Goal: Transaction & Acquisition: Purchase product/service

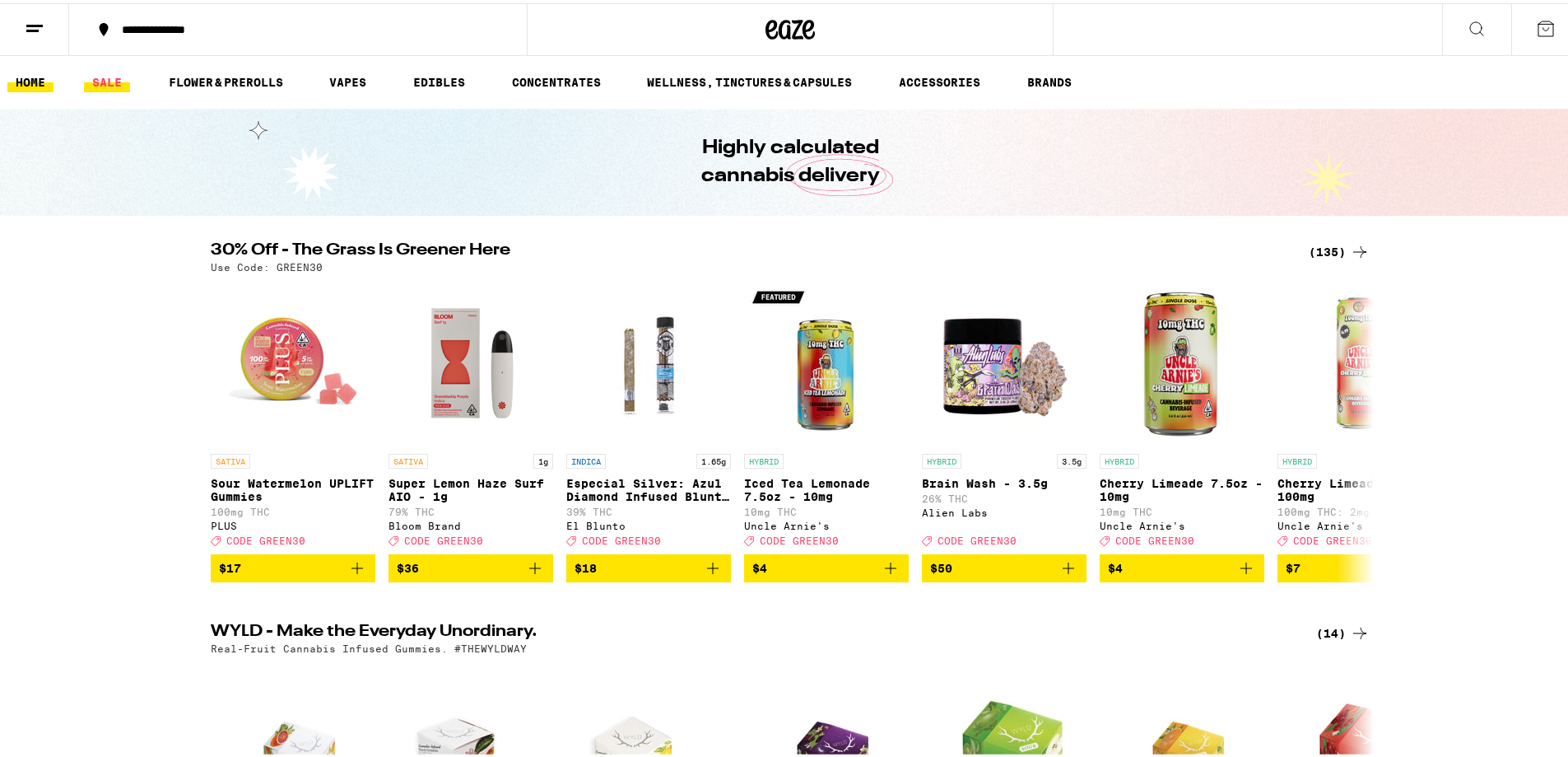
click at [116, 77] on link "SALE" at bounding box center [107, 79] width 46 height 20
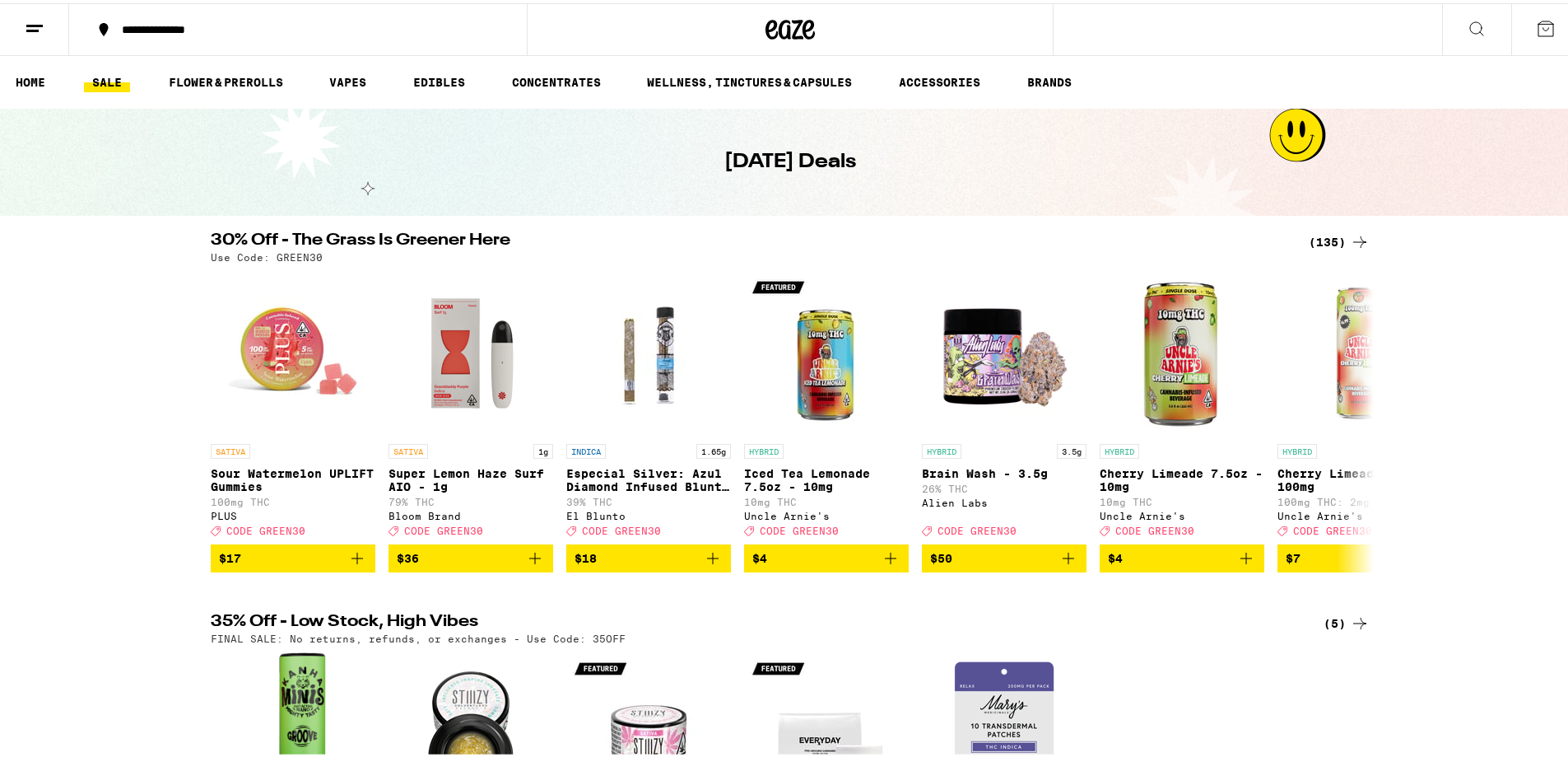
click at [1354, 232] on icon at bounding box center [1359, 238] width 20 height 20
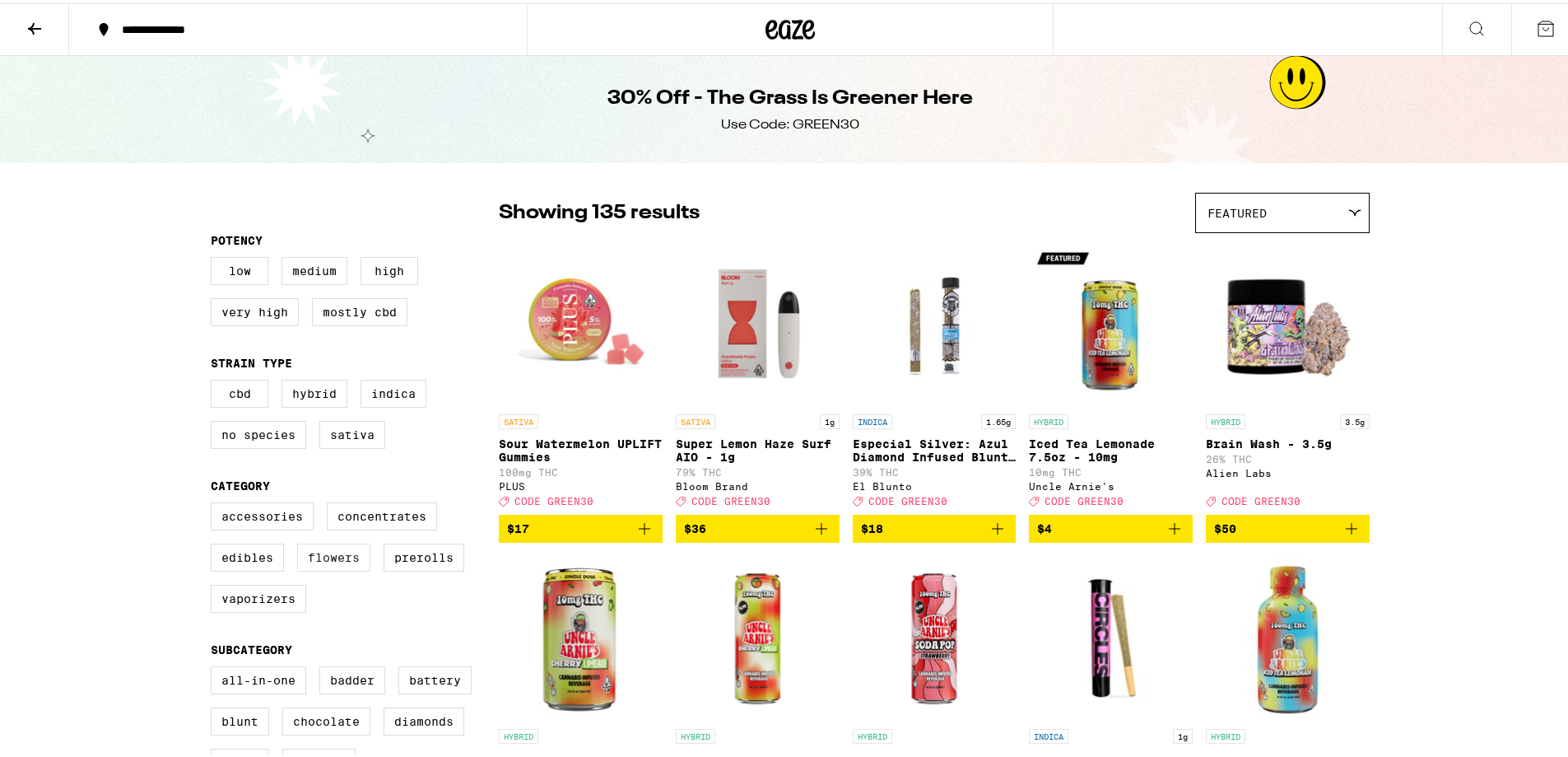
click at [336, 568] on label "Flowers" at bounding box center [334, 554] width 73 height 28
click at [214, 503] on input "Flowers" at bounding box center [214, 502] width 1 height 1
checkbox input "true"
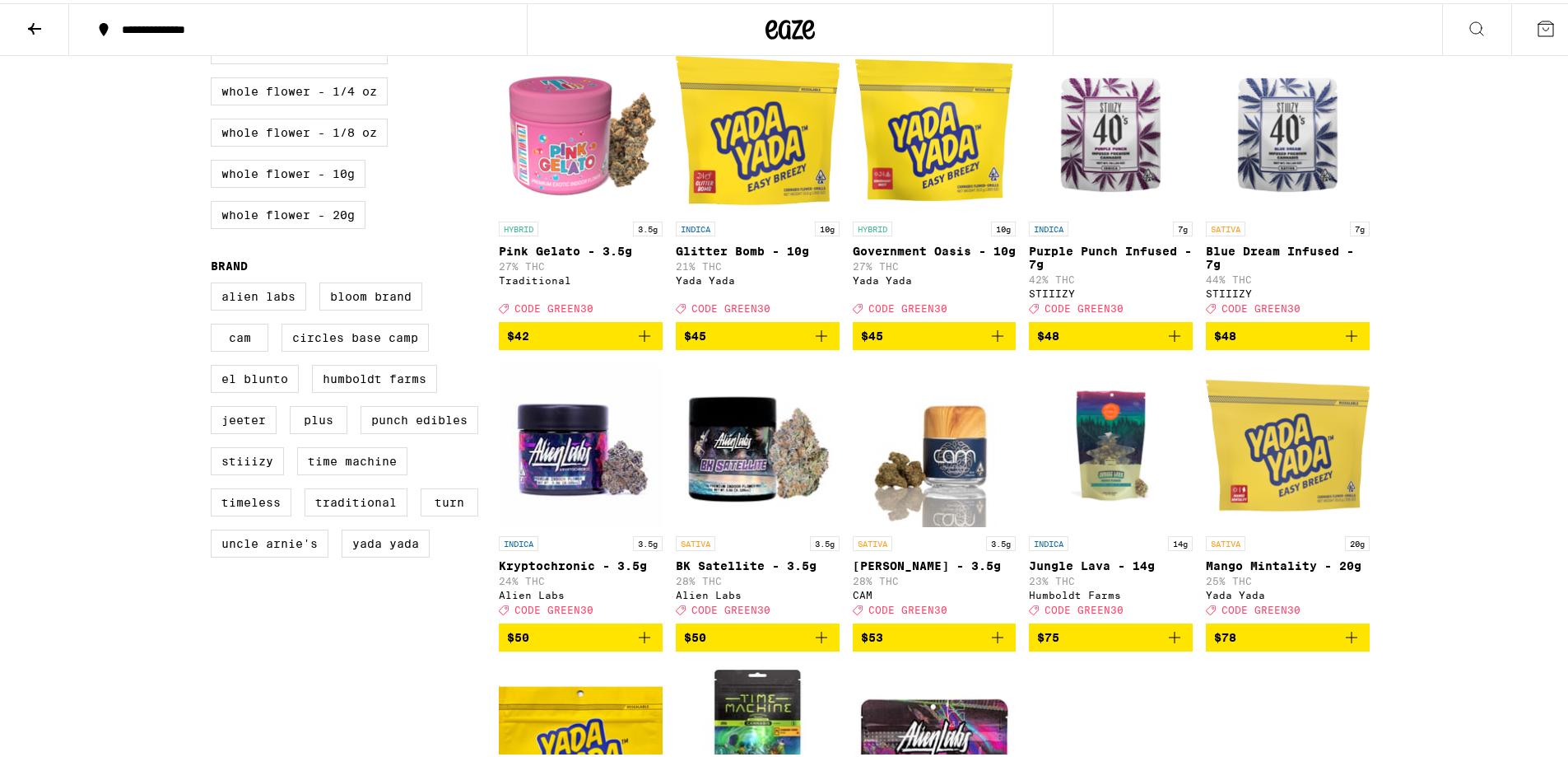
scroll to position [1153, 0]
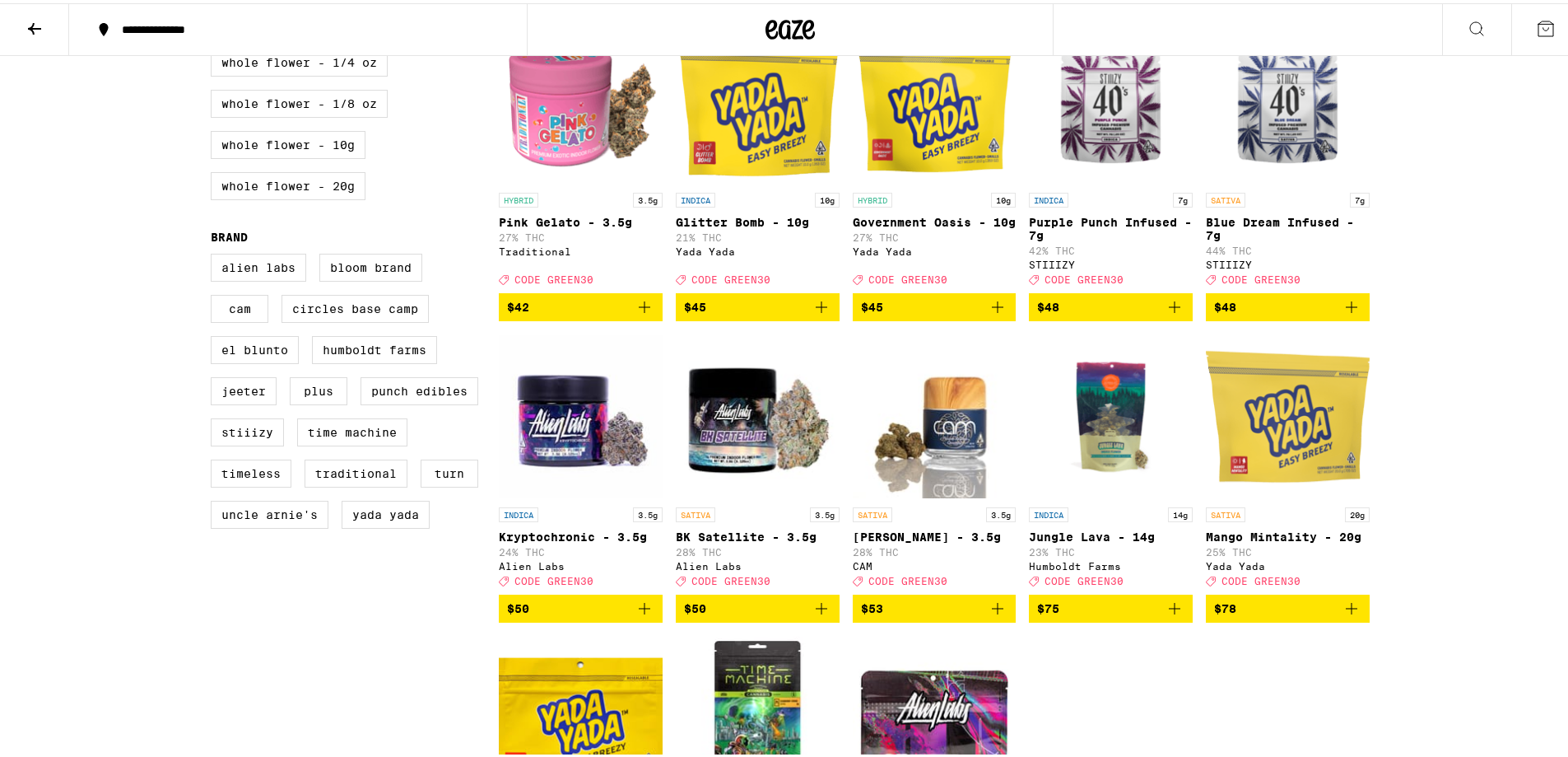
click at [927, 469] on img "Open page for Jack Herer - 3.5g from CAM" at bounding box center [934, 413] width 164 height 165
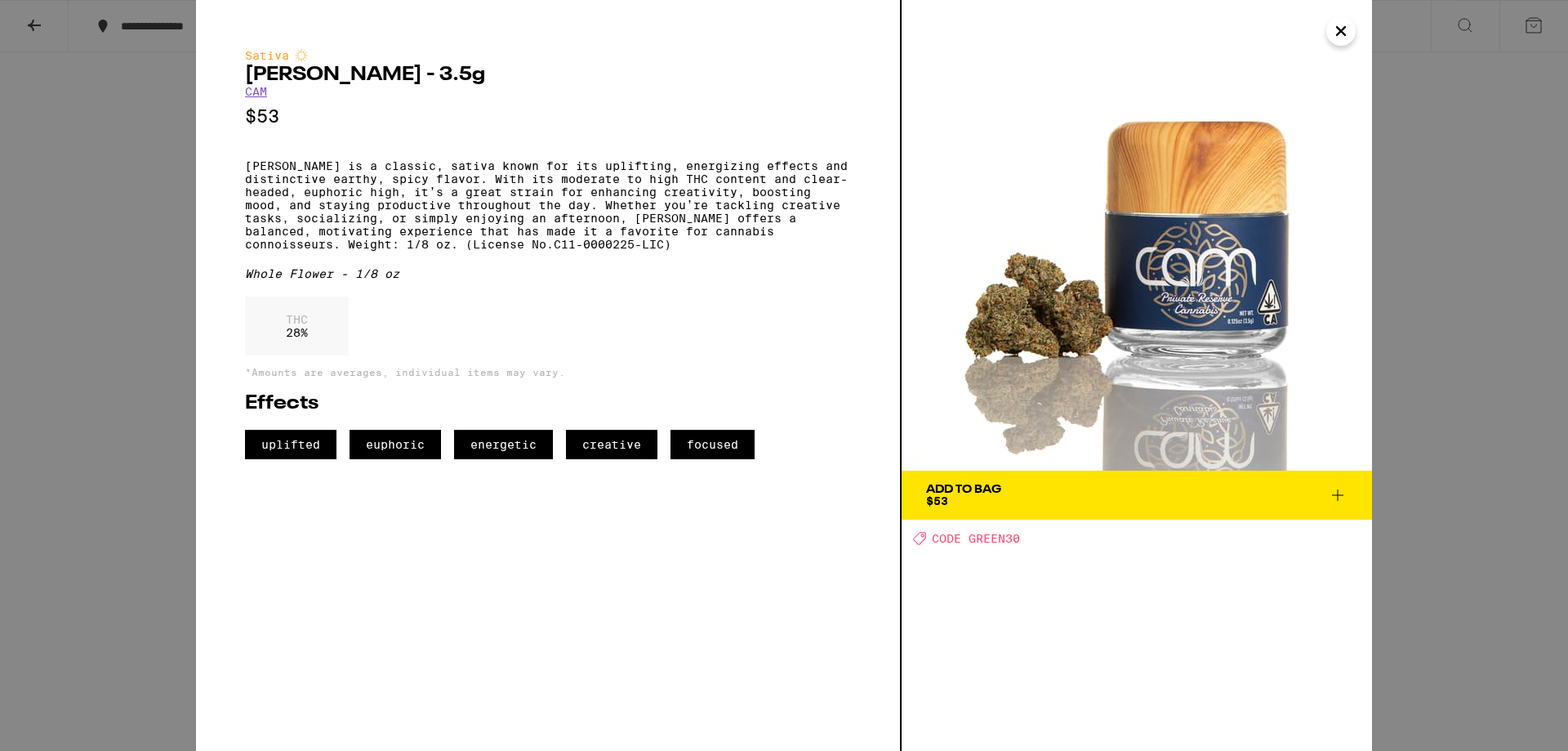
click at [1336, 22] on icon "Close" at bounding box center [1340, 31] width 20 height 25
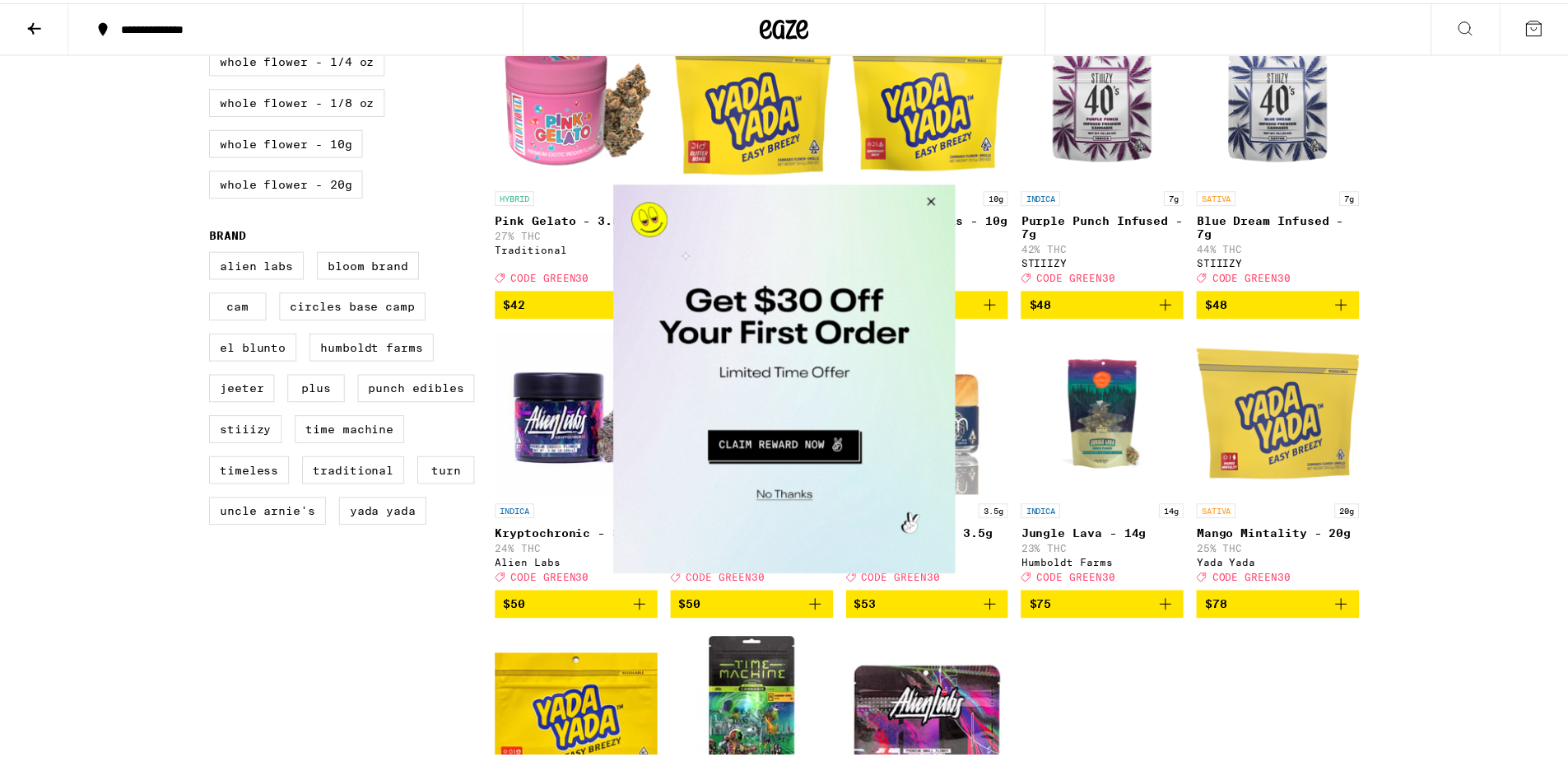
click at [936, 196] on button "Close Modal" at bounding box center [929, 204] width 45 height 40
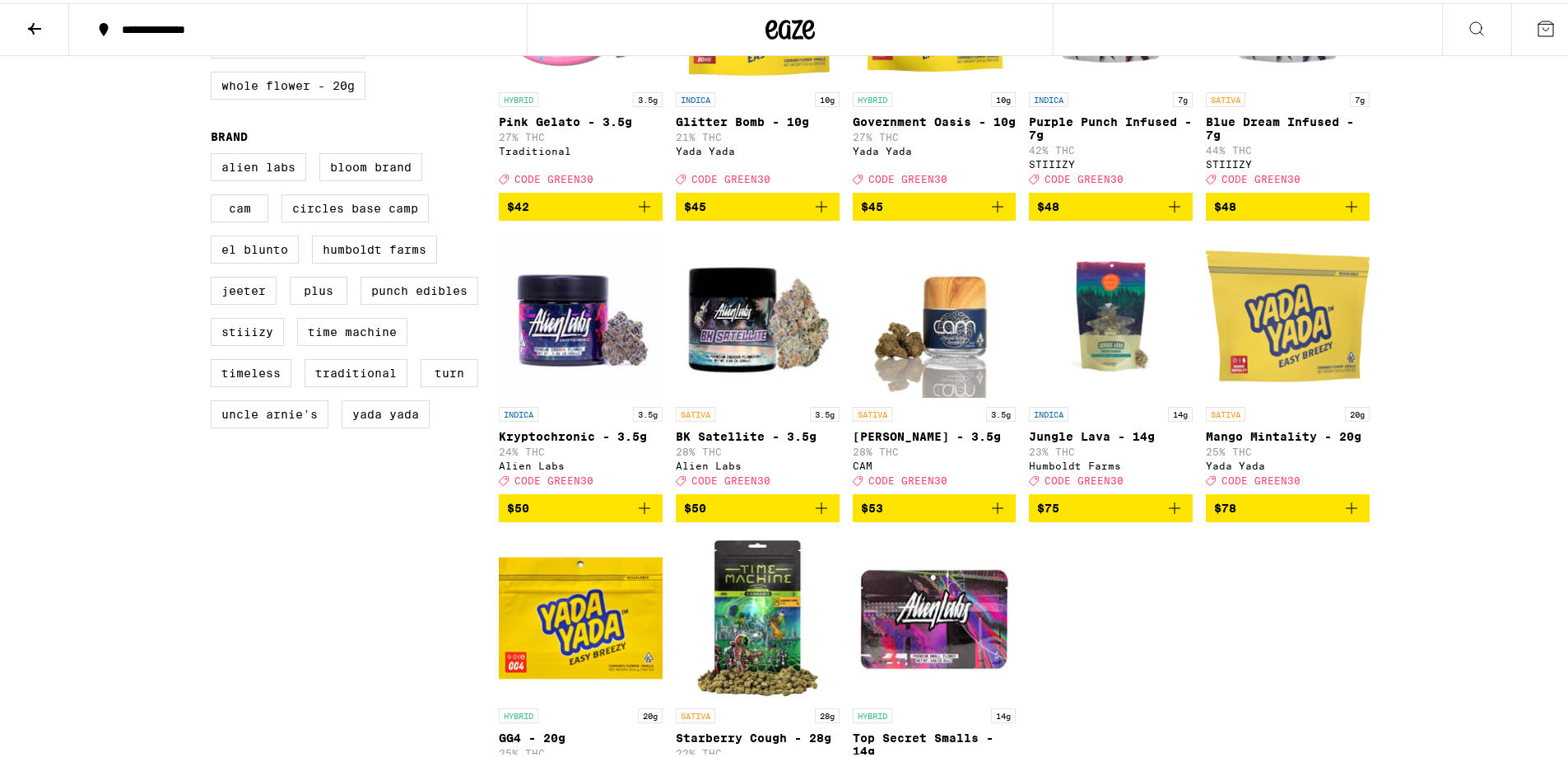
scroll to position [1400, 0]
